Goal: Transaction & Acquisition: Purchase product/service

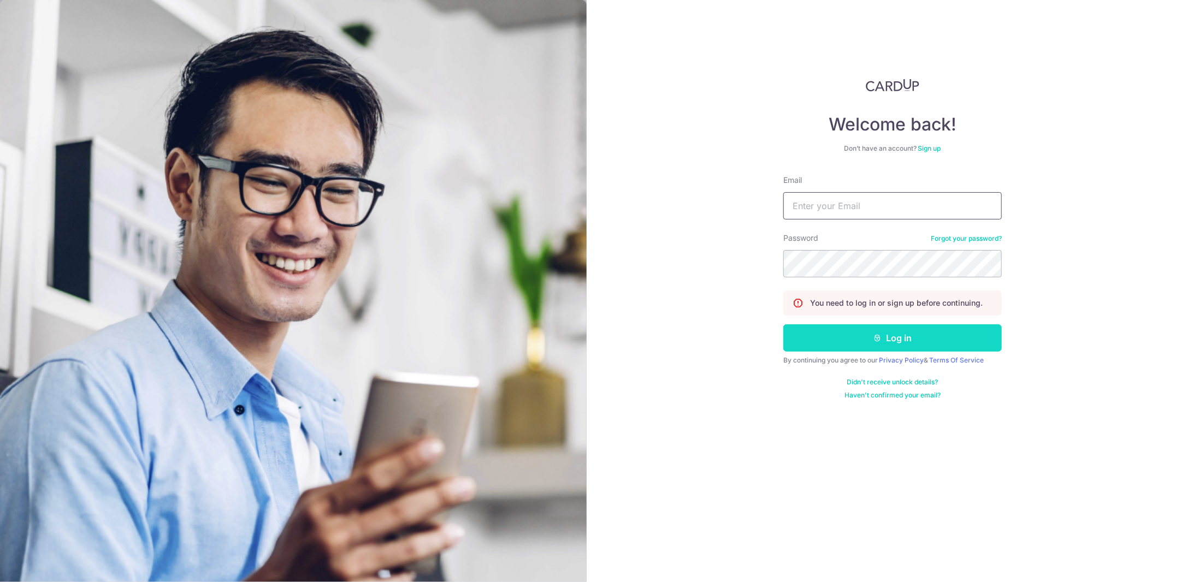
type input "rsu1883@gmail.com"
drag, startPoint x: 887, startPoint y: 332, endPoint x: 882, endPoint y: 331, distance: 5.6
click at [887, 332] on button "Log in" at bounding box center [892, 337] width 219 height 27
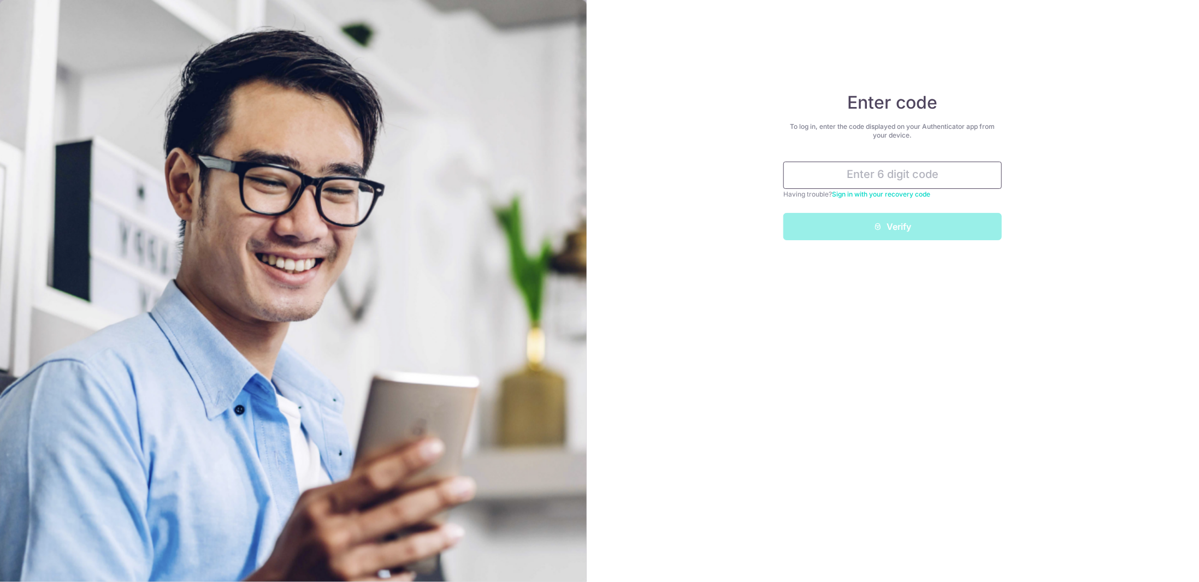
click at [887, 176] on input "text" at bounding box center [892, 175] width 219 height 27
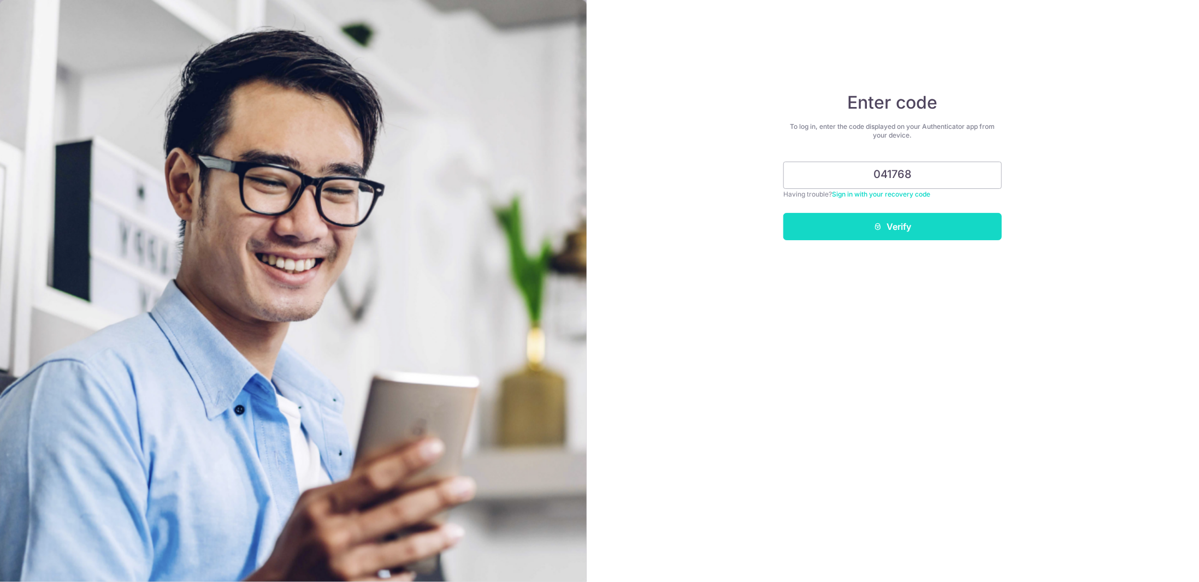
type input "041768"
click at [903, 230] on button "Verify" at bounding box center [892, 226] width 219 height 27
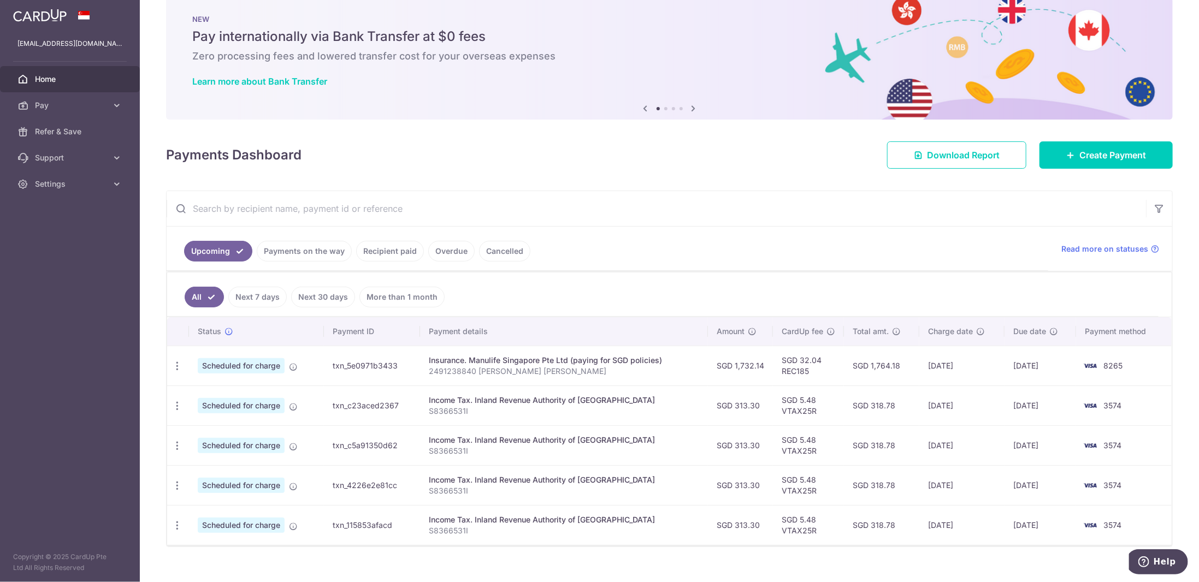
scroll to position [31, 0]
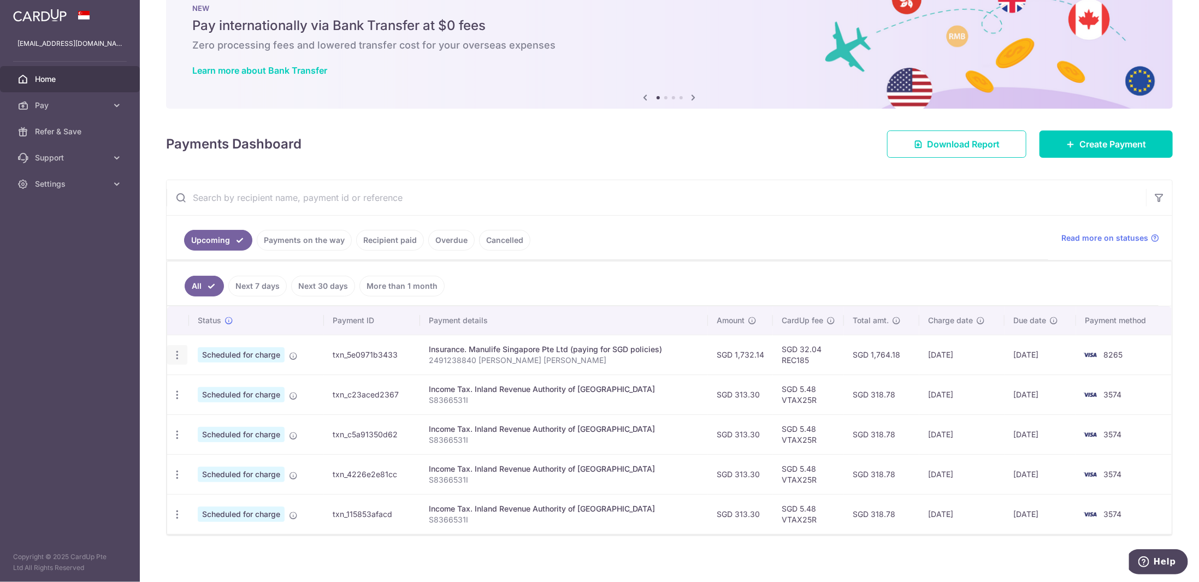
click at [178, 352] on icon "button" at bounding box center [177, 355] width 11 height 11
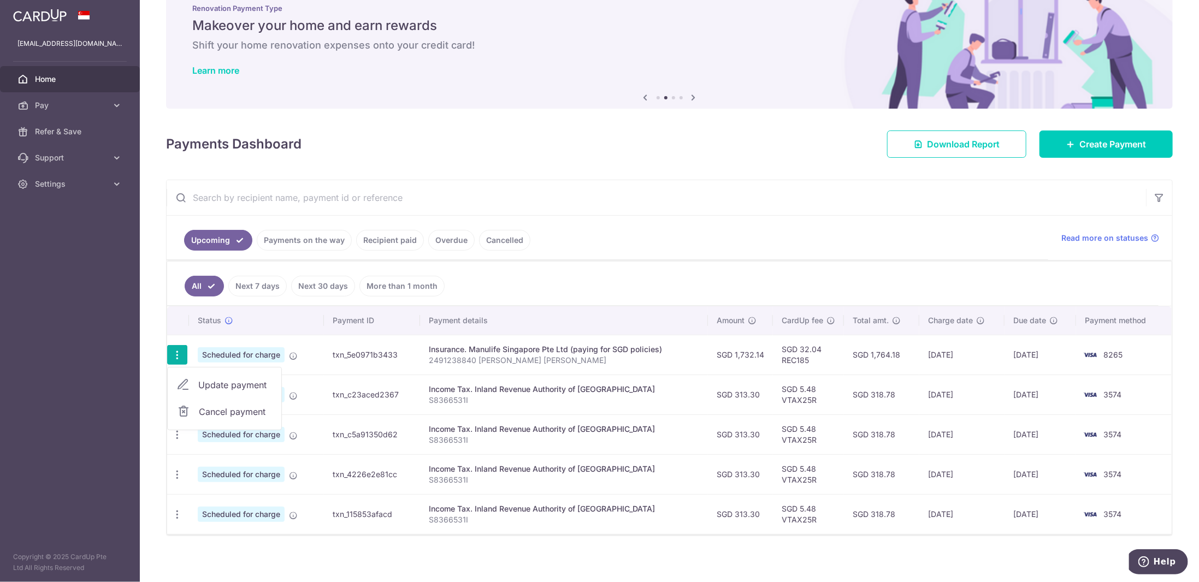
click at [681, 251] on ul "Upcoming Payments on the way Recipient paid Overdue Cancelled" at bounding box center [608, 238] width 882 height 44
click at [178, 352] on icon "button" at bounding box center [177, 355] width 11 height 11
click at [204, 411] on span "Cancel payment" at bounding box center [235, 411] width 73 height 13
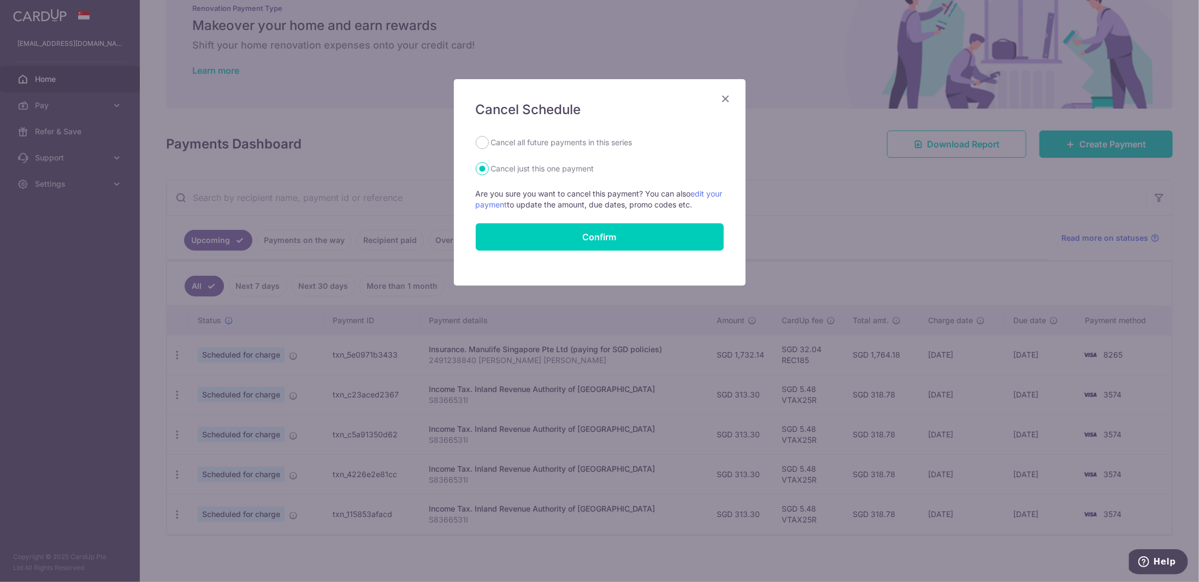
click at [565, 140] on label "Cancel all future payments in this series" at bounding box center [561, 142] width 141 height 13
click at [489, 140] on input "Cancel all future payments in this series" at bounding box center [482, 142] width 13 height 13
radio input "true"
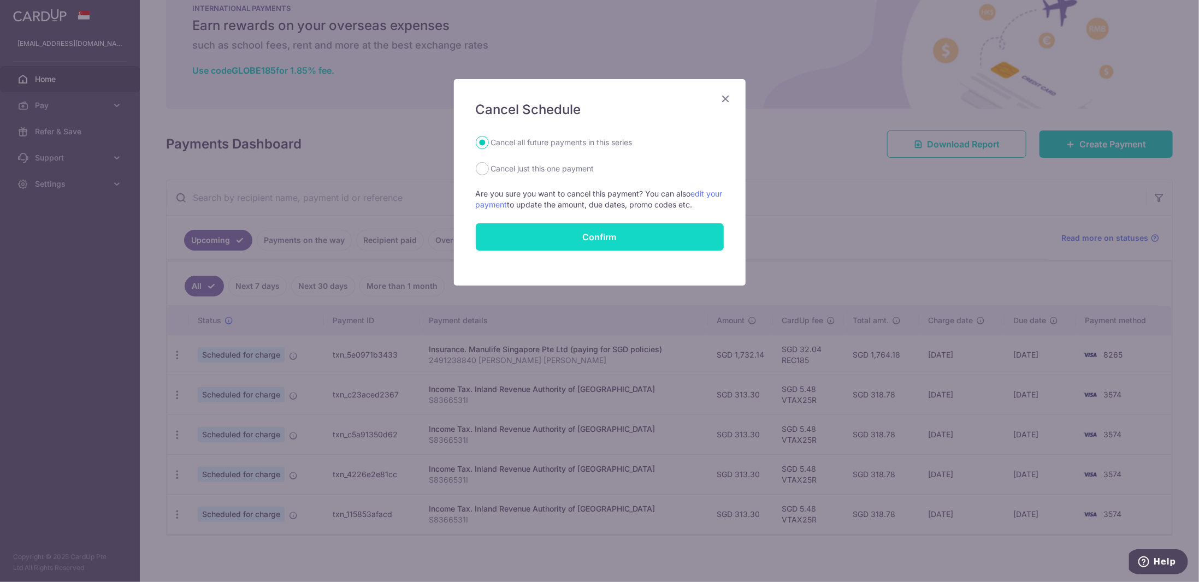
click at [587, 245] on button "Confirm" at bounding box center [600, 236] width 248 height 27
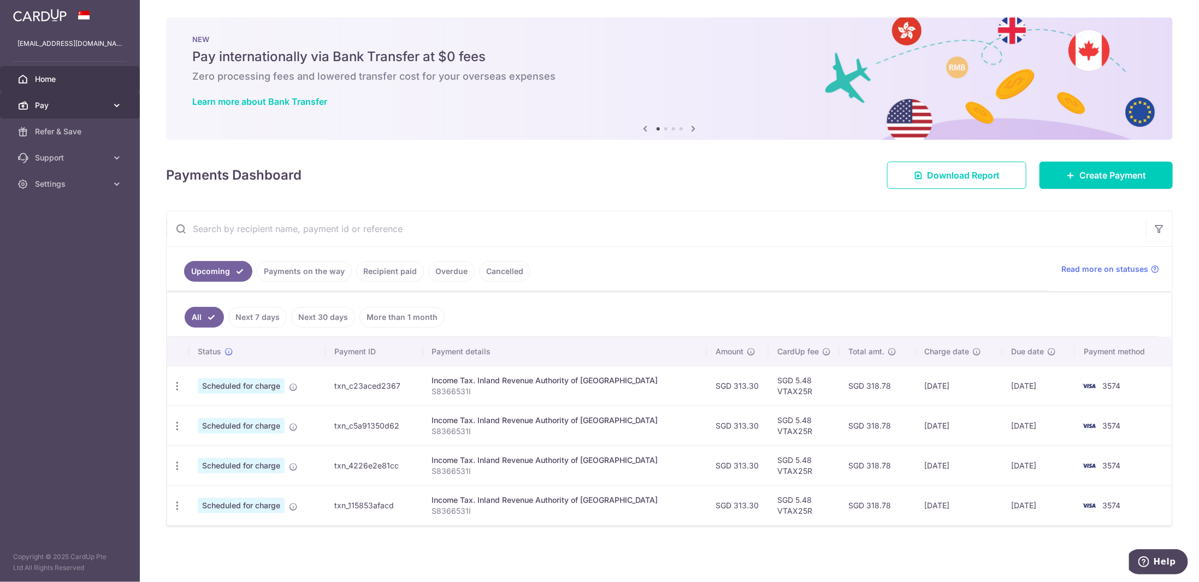
click at [116, 108] on icon at bounding box center [116, 105] width 11 height 11
click at [1129, 178] on span "Create Payment" at bounding box center [1112, 175] width 67 height 13
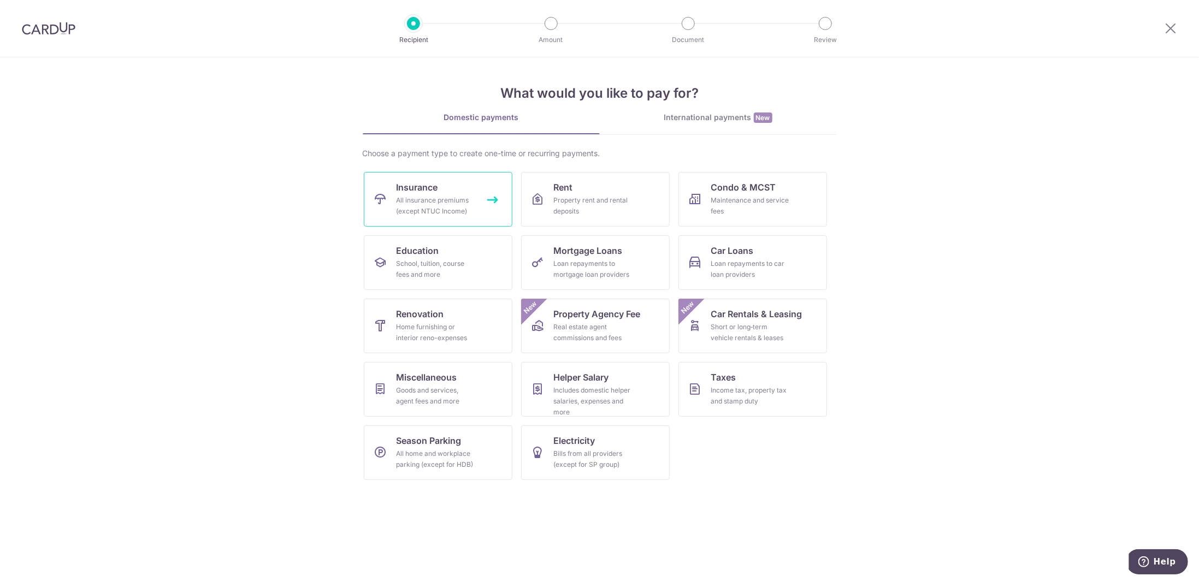
click at [405, 197] on div "All insurance premiums (except NTUC Income)" at bounding box center [436, 206] width 79 height 22
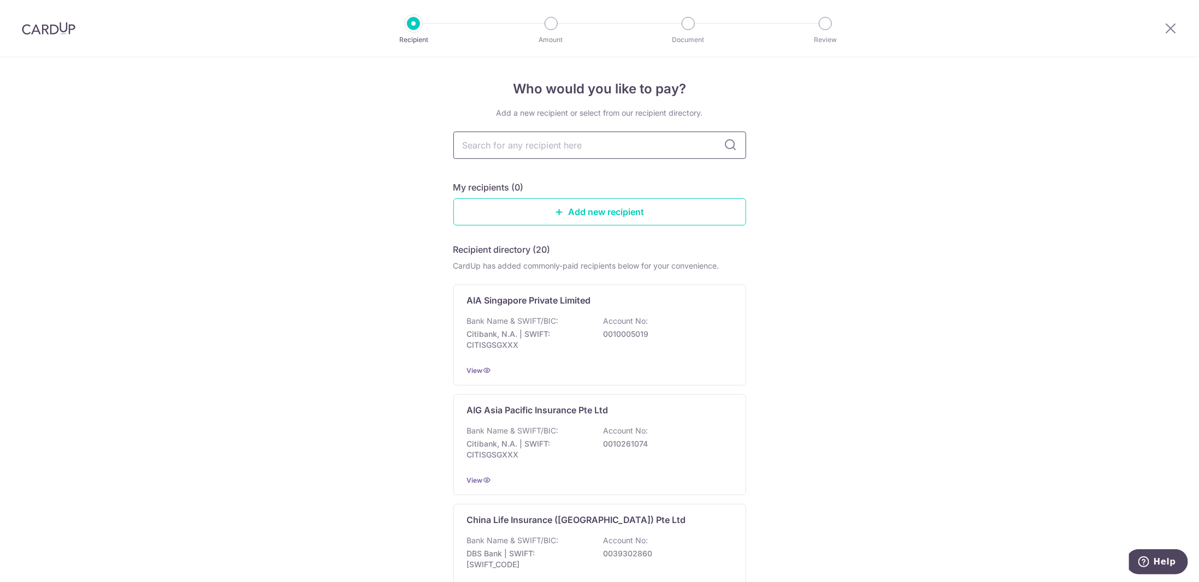
click at [580, 146] on input "text" at bounding box center [599, 145] width 293 height 27
type input "manu"
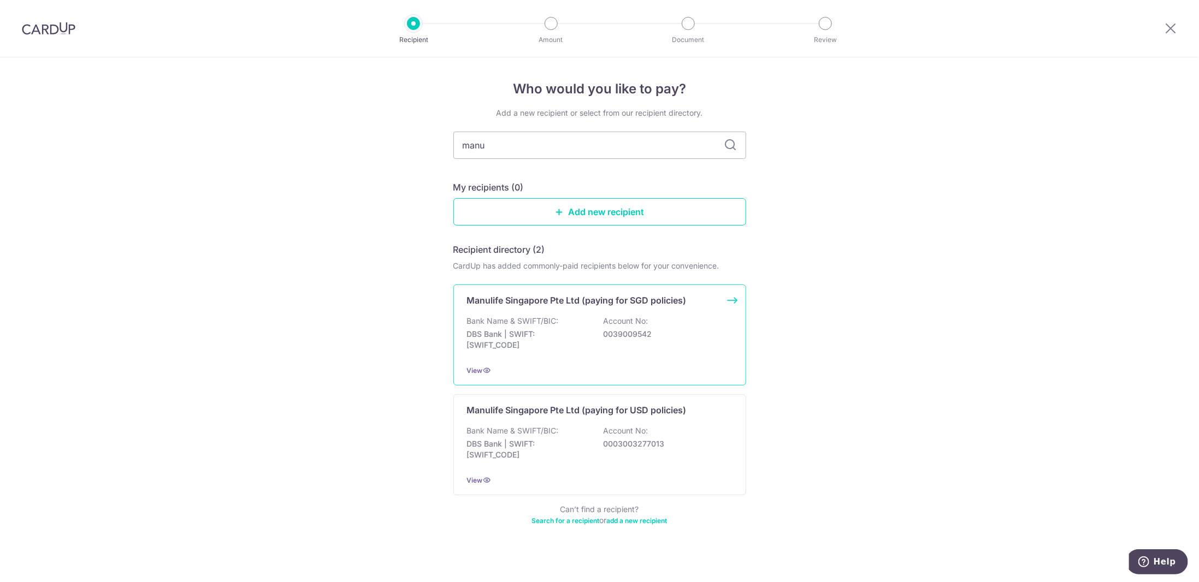
click at [630, 302] on p "Manulife Singapore Pte Ltd (paying for SGD policies)" at bounding box center [577, 300] width 220 height 13
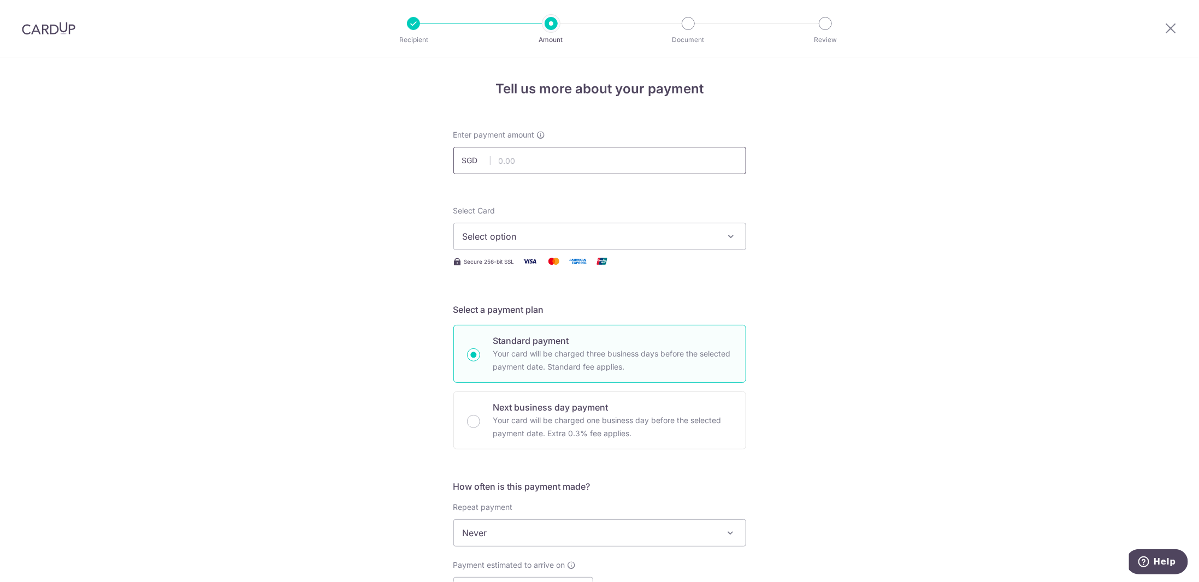
click at [560, 160] on input "text" at bounding box center [599, 160] width 293 height 27
type input "270.00"
click at [528, 234] on span "Select option" at bounding box center [590, 236] width 255 height 13
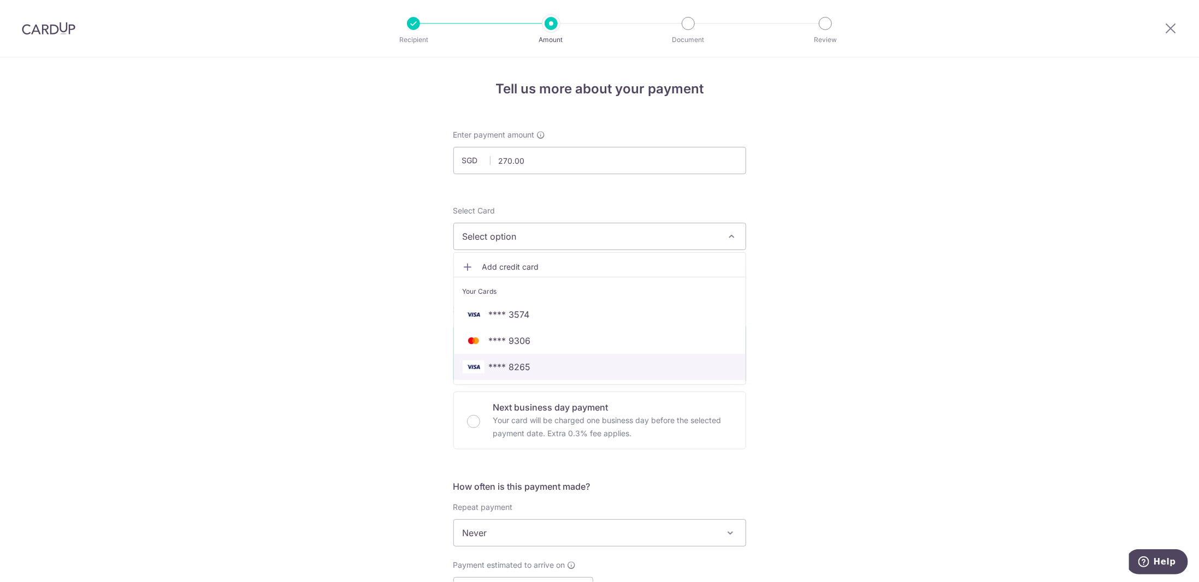
click at [536, 365] on span "**** 8265" at bounding box center [600, 367] width 274 height 13
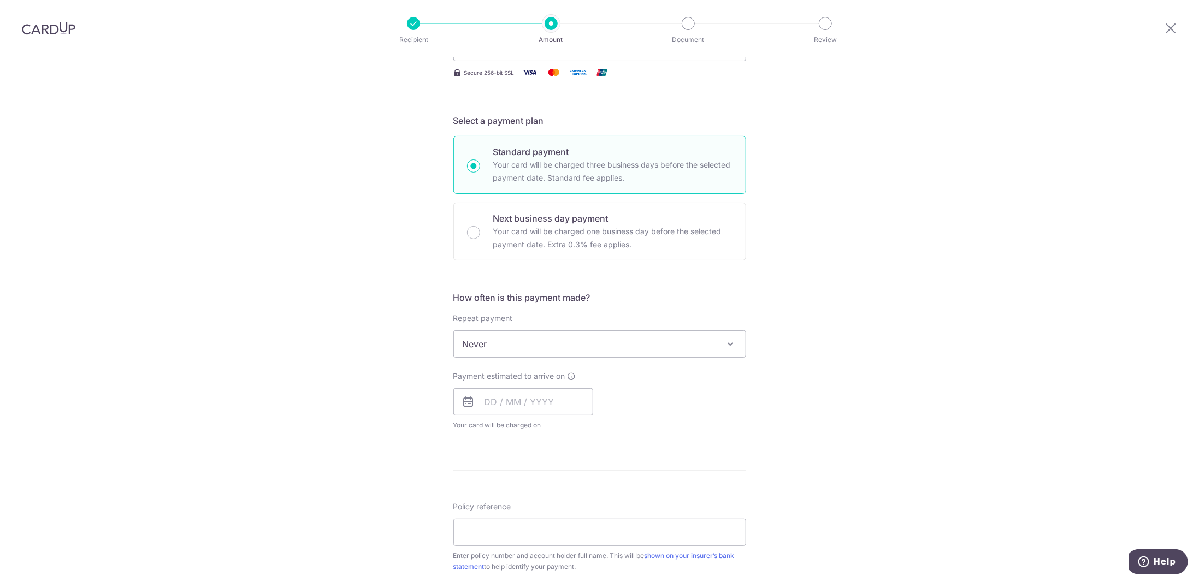
scroll to position [273, 0]
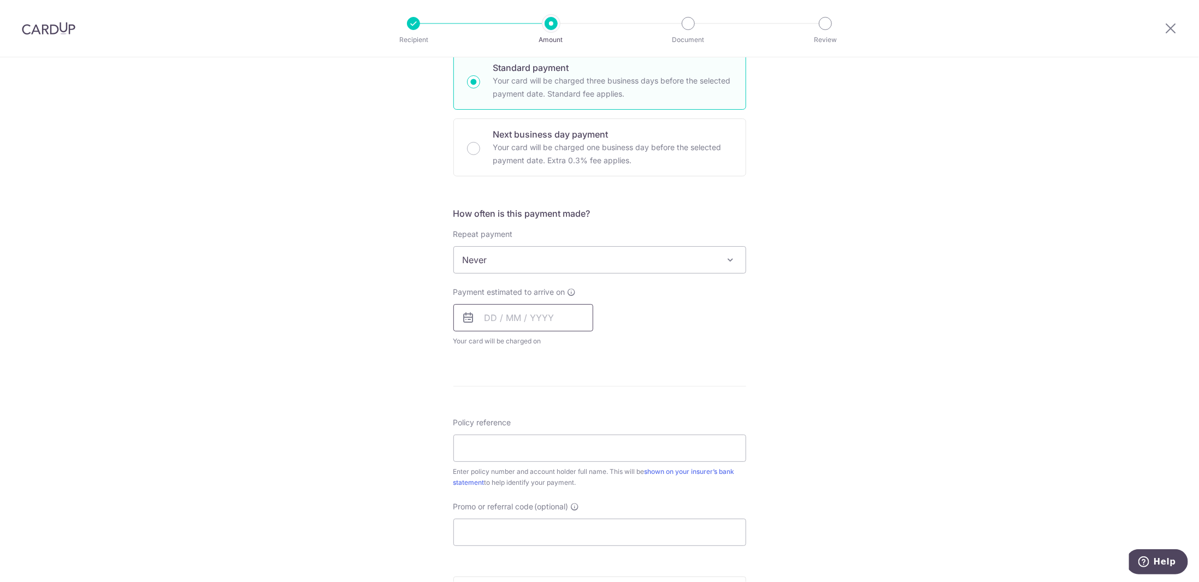
click at [536, 321] on input "text" at bounding box center [523, 317] width 140 height 27
click at [960, 288] on div "Tell us more about your payment Enter payment amount SGD 270.00 270.00 Select C…" at bounding box center [599, 278] width 1199 height 988
click at [505, 312] on input "text" at bounding box center [523, 317] width 140 height 27
drag, startPoint x: 563, startPoint y: 414, endPoint x: 701, endPoint y: 367, distance: 145.3
click at [563, 414] on link "11" at bounding box center [562, 417] width 17 height 17
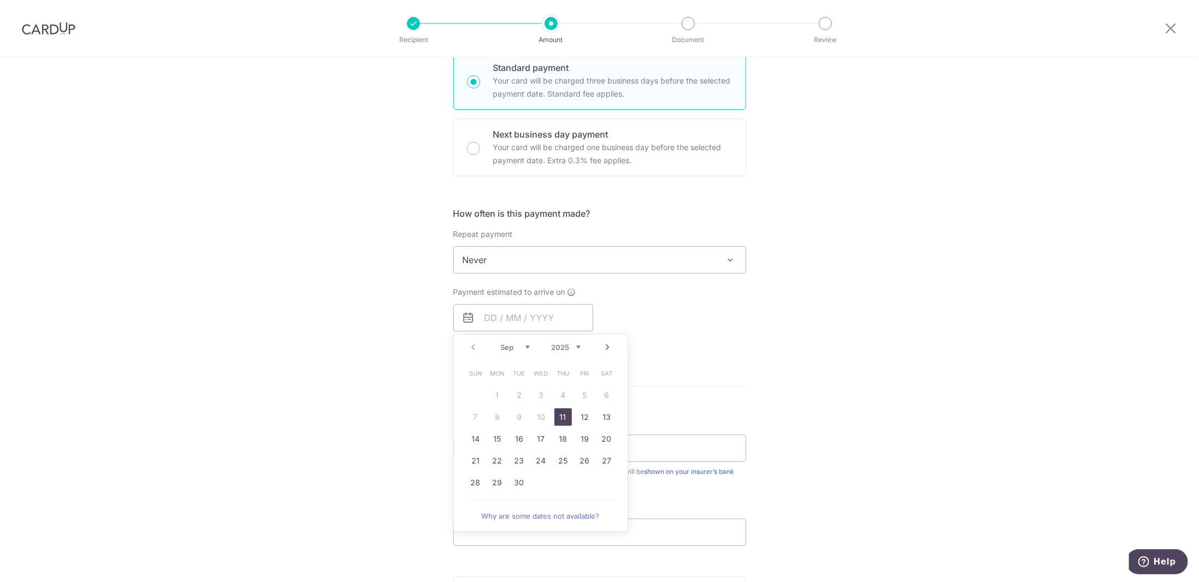
type input "[DATE]"
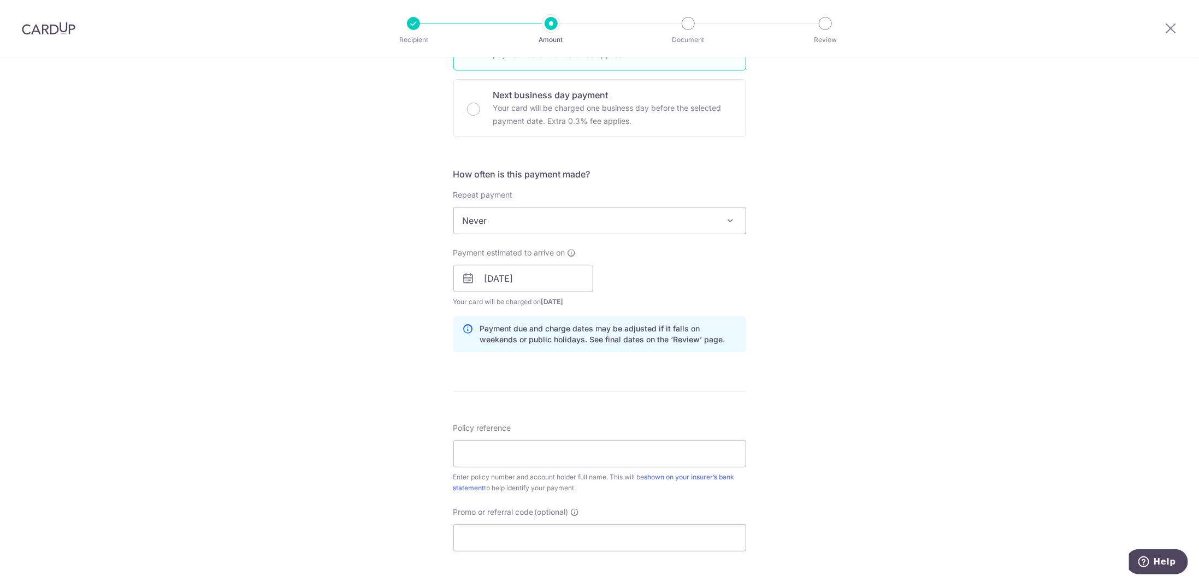
scroll to position [328, 0]
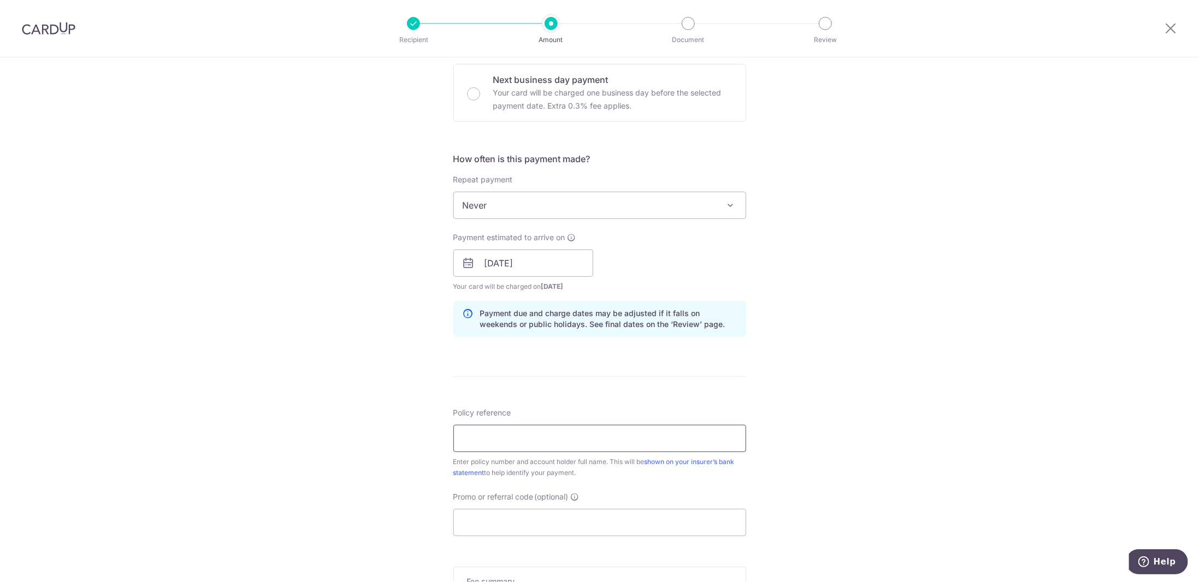
click at [520, 432] on input "Policy reference" at bounding box center [599, 438] width 293 height 27
type input "2491238840 [PERSON_NAME] [PERSON_NAME]"
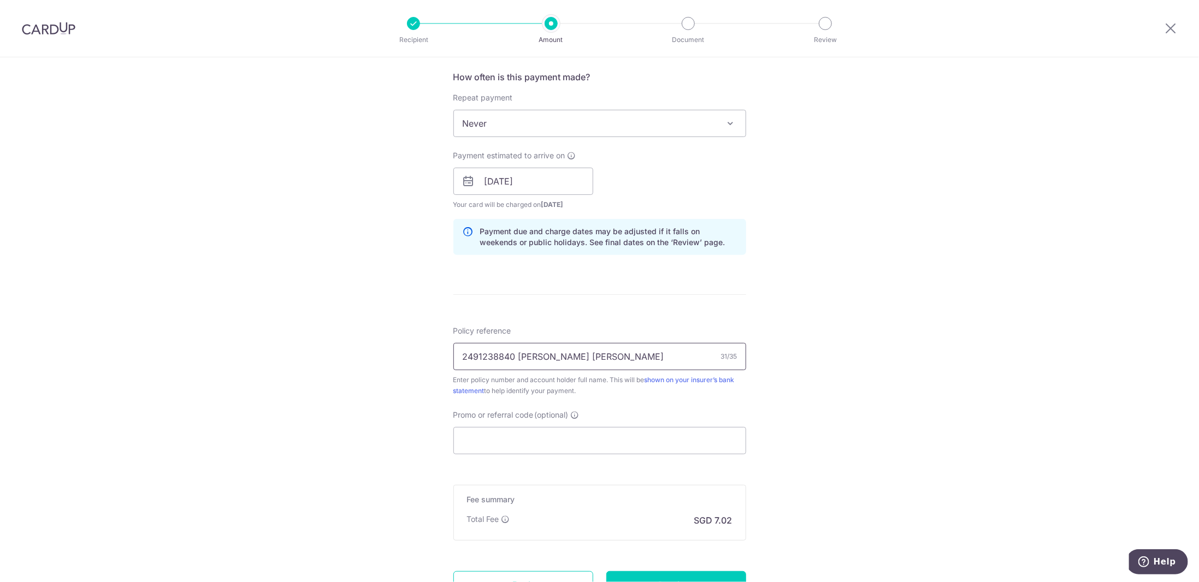
scroll to position [437, 0]
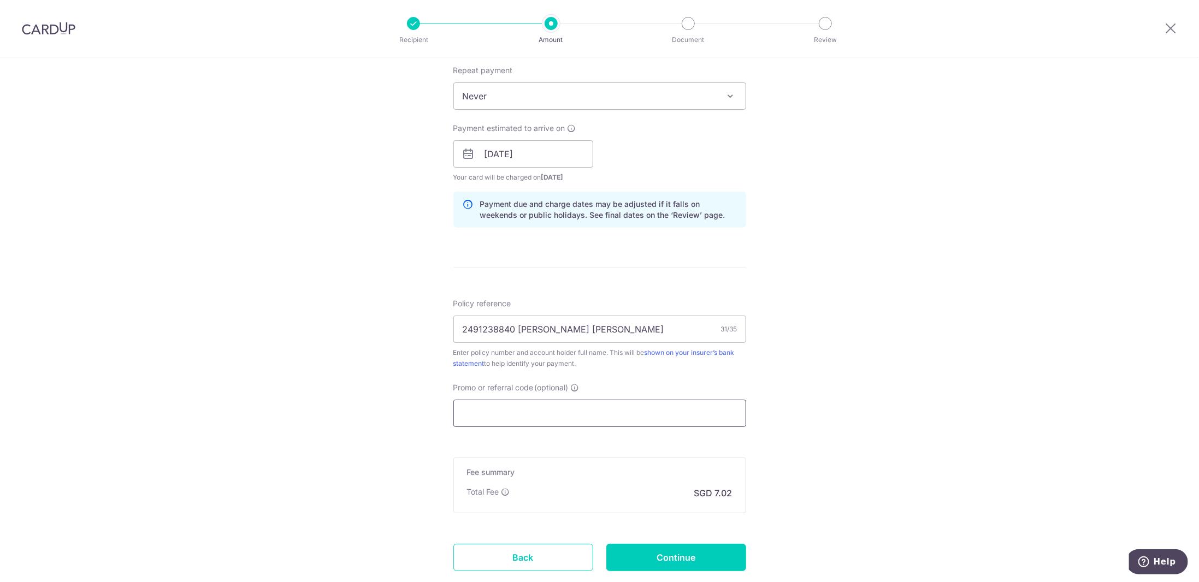
click at [520, 411] on input "Promo or referral code (optional)" at bounding box center [599, 413] width 293 height 27
paste input "MB173"
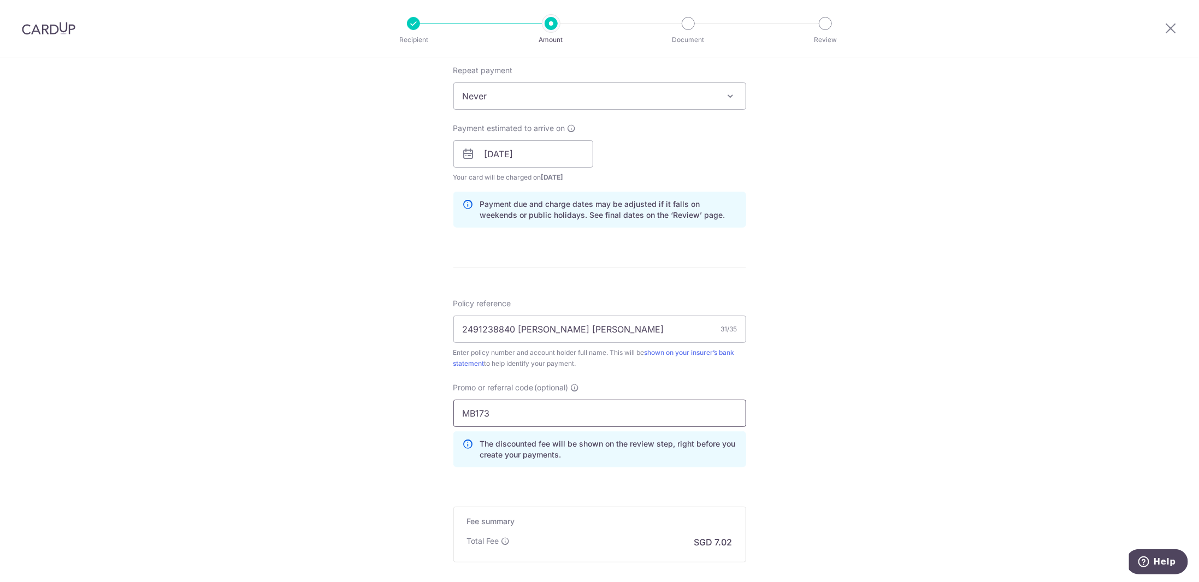
type input "MB173"
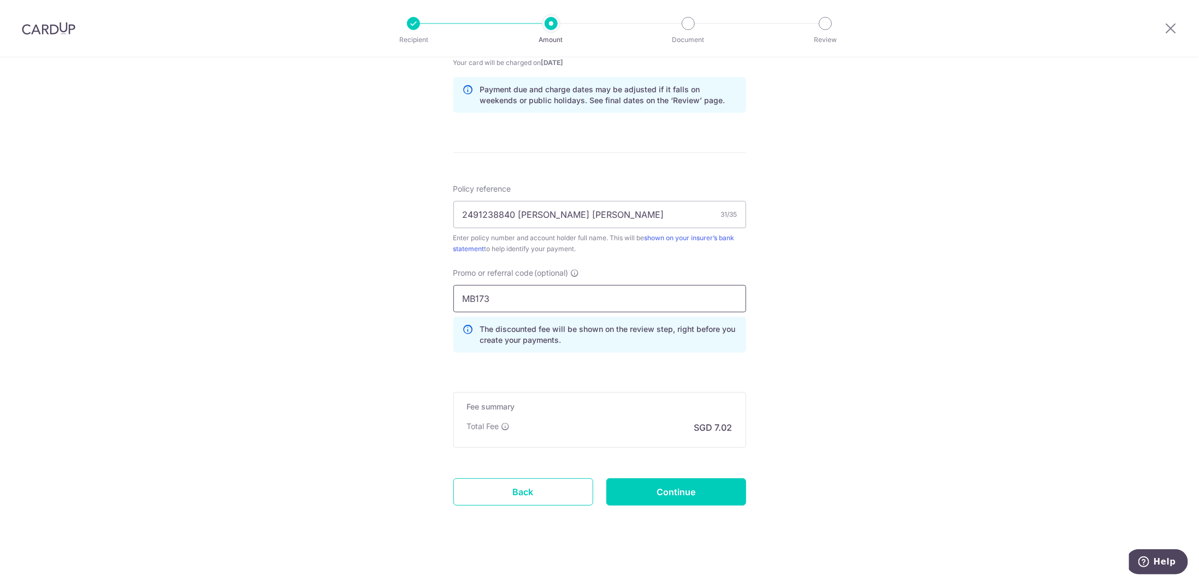
scroll to position [553, 0]
click at [641, 493] on input "Continue" at bounding box center [676, 490] width 140 height 27
type input "Create Schedule"
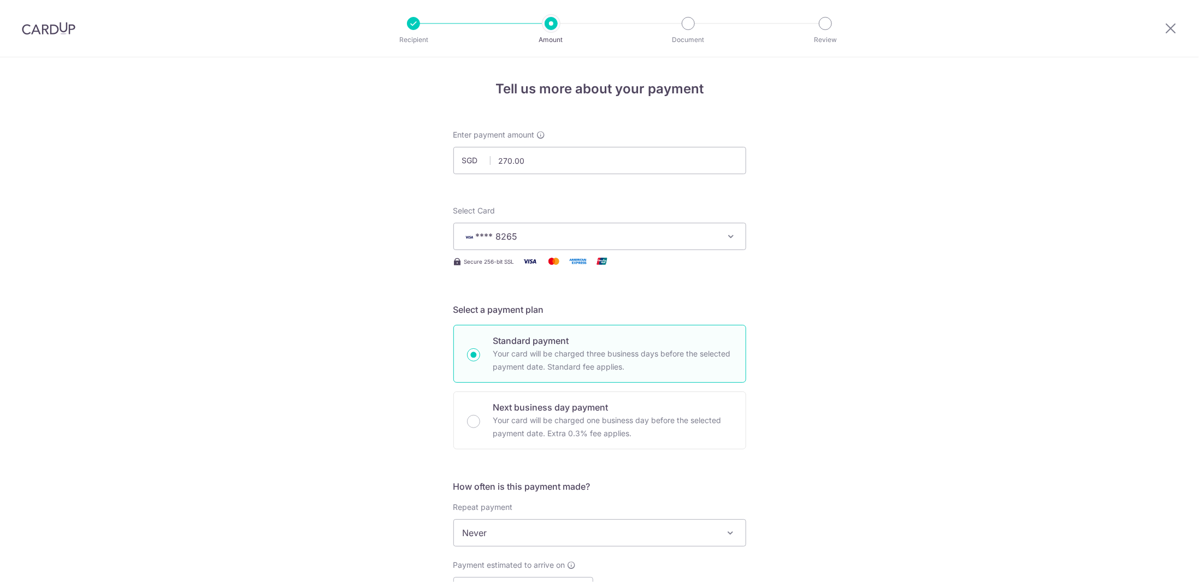
scroll to position [569, 0]
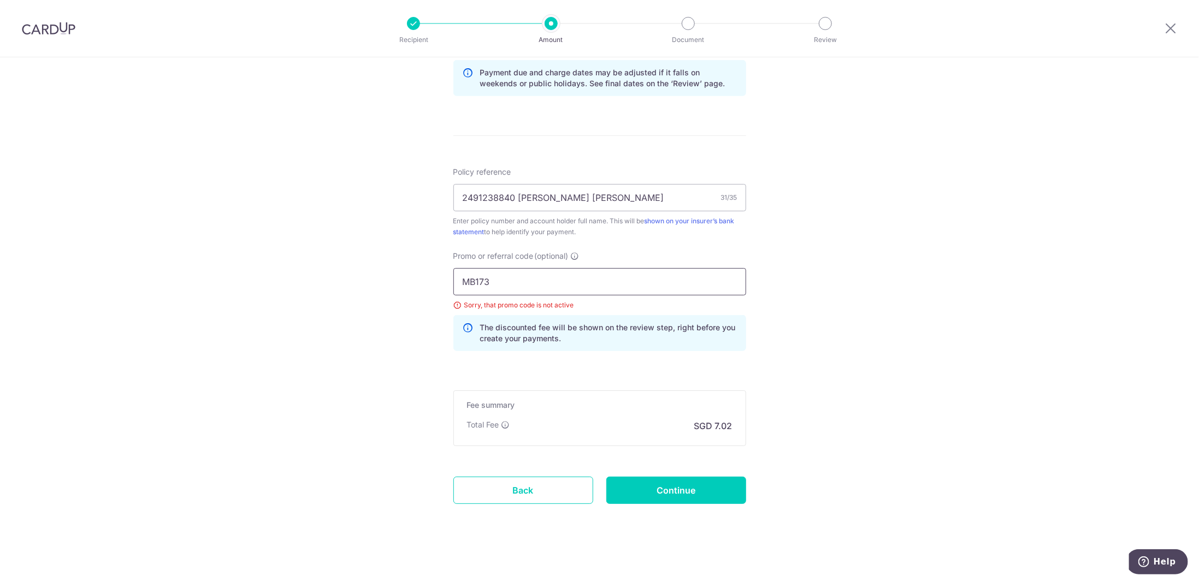
drag, startPoint x: 499, startPoint y: 279, endPoint x: 409, endPoint y: 275, distance: 90.8
click at [403, 273] on div "Tell us more about your payment Enter payment amount SGD 270.00 270.00 Select C…" at bounding box center [599, 37] width 1199 height 1097
paste input "OFF225"
type input "OFF225"
click at [660, 478] on input "Continue" at bounding box center [676, 490] width 140 height 27
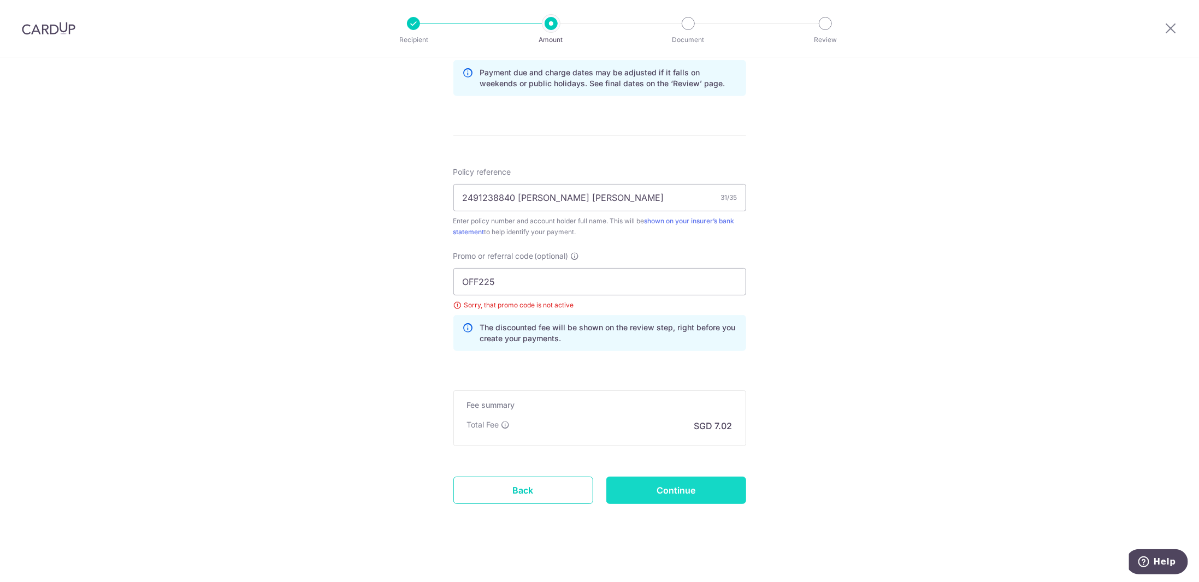
type input "Update Schedule"
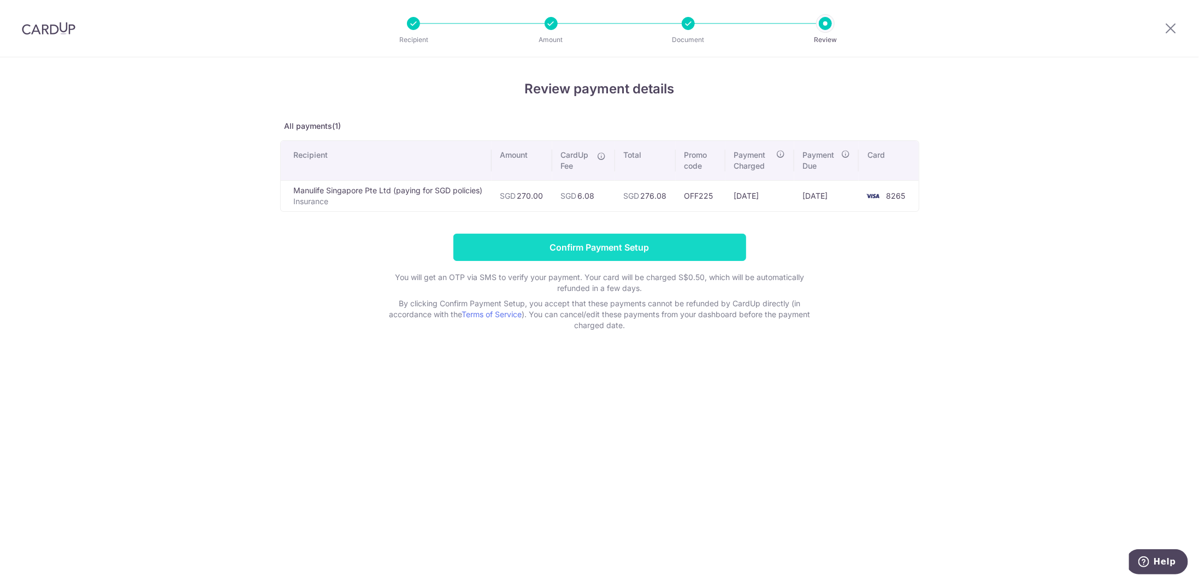
click at [595, 247] on input "Confirm Payment Setup" at bounding box center [599, 247] width 293 height 27
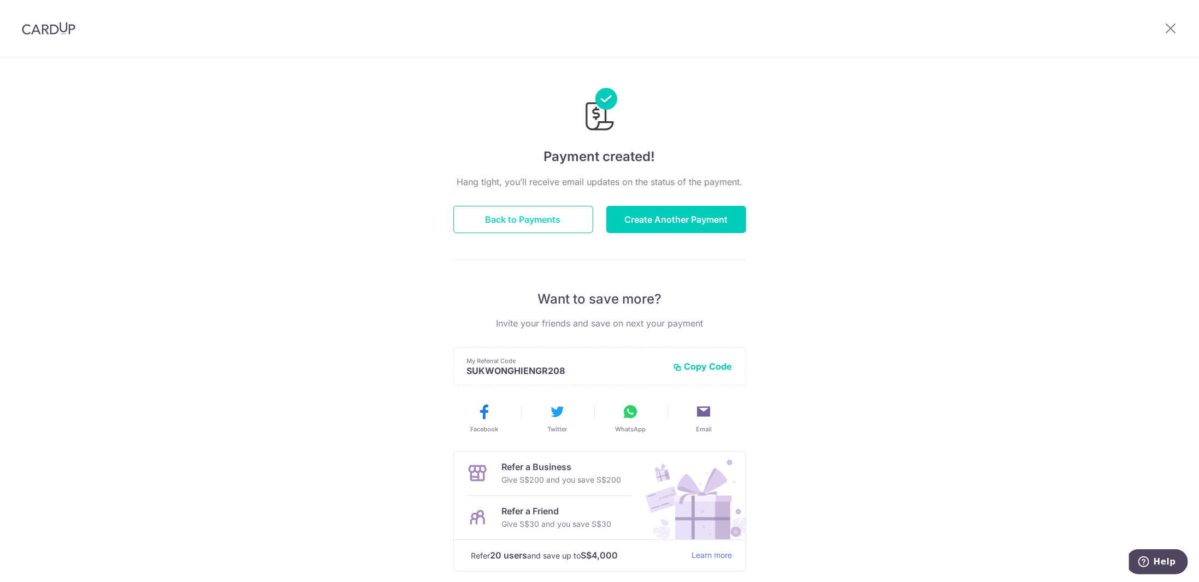
click at [521, 227] on button "Back to Payments" at bounding box center [523, 219] width 140 height 27
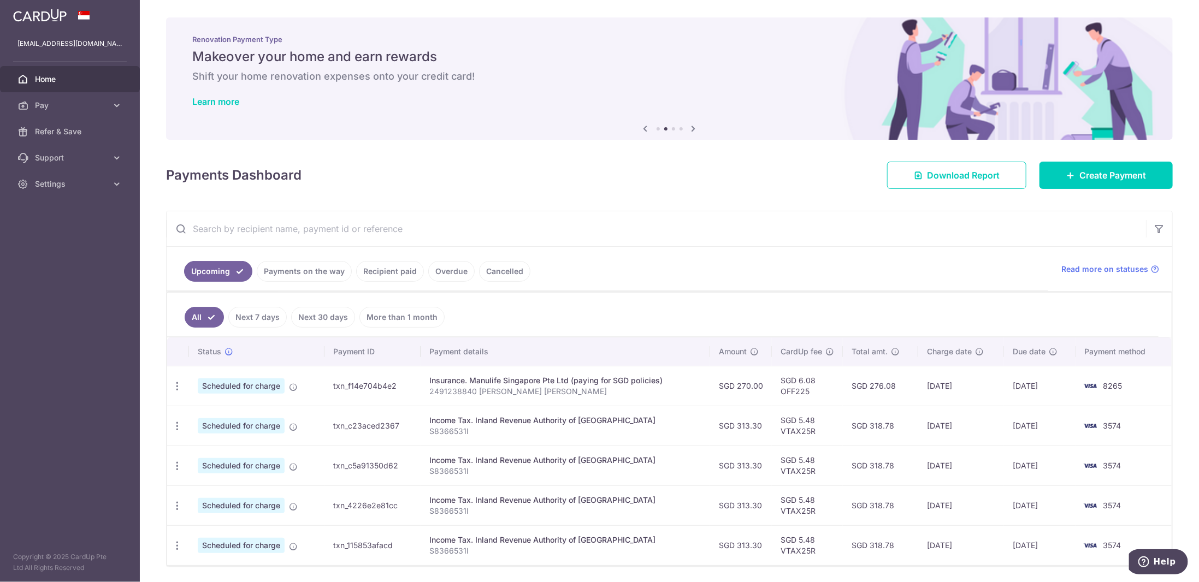
drag, startPoint x: 859, startPoint y: 143, endPoint x: 845, endPoint y: 121, distance: 25.6
click at [859, 143] on div "× Pause Schedule Pause all future payments in this series Pause just this one p…" at bounding box center [669, 291] width 1059 height 582
